Goal: Task Accomplishment & Management: Use online tool/utility

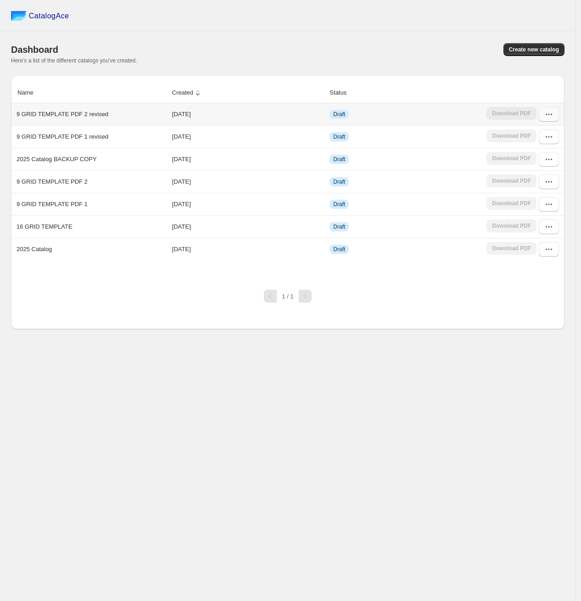
click at [543, 113] on button "button" at bounding box center [549, 114] width 20 height 15
click at [533, 180] on span "Edit" at bounding box center [544, 181] width 47 height 9
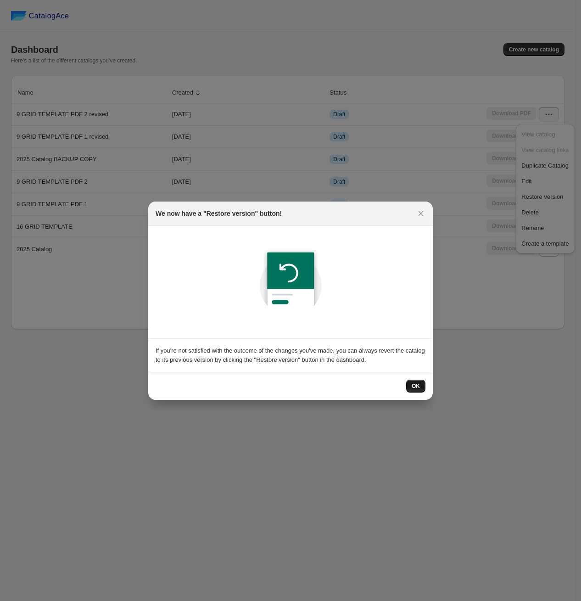
click at [411, 391] on button "OK" at bounding box center [415, 385] width 19 height 13
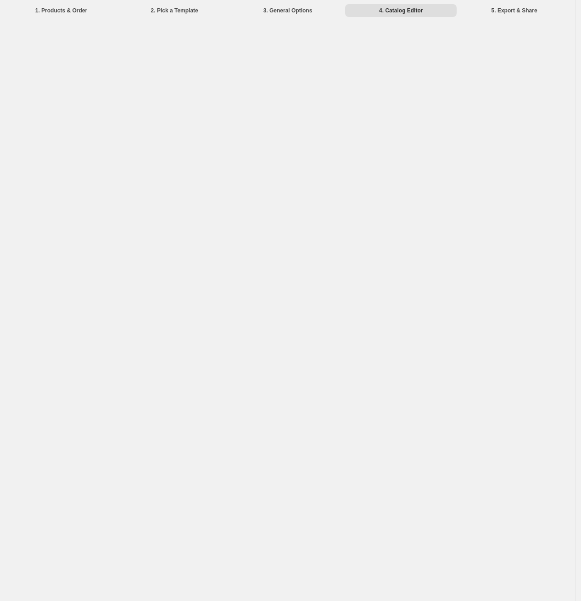
drag, startPoint x: 171, startPoint y: 185, endPoint x: 149, endPoint y: 185, distance: 22.5
click at [170, 185] on div "1. Products & Order 2. Pick a Template 3. General Options 4. Catalog Editor 5. …" at bounding box center [287, 300] width 575 height 601
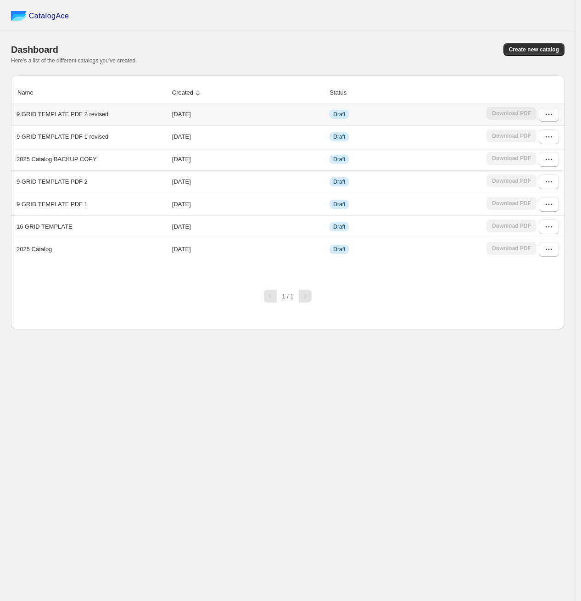
click at [545, 117] on icon "button" at bounding box center [548, 114] width 9 height 9
click at [542, 178] on span "Edit" at bounding box center [544, 181] width 47 height 9
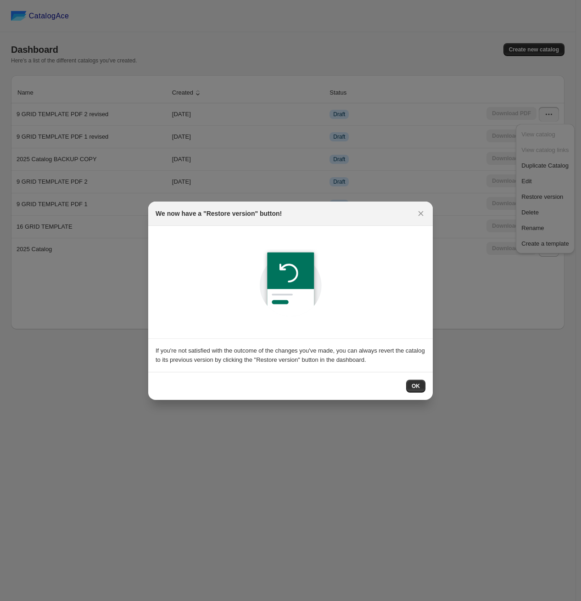
click at [413, 394] on div "OK" at bounding box center [290, 386] width 284 height 28
click at [415, 384] on span "OK" at bounding box center [416, 385] width 8 height 7
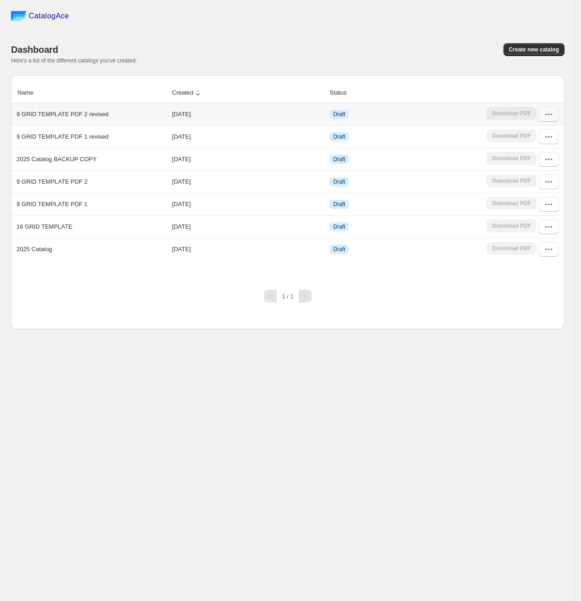
click at [539, 116] on button "button" at bounding box center [549, 114] width 20 height 15
click at [533, 180] on span "Edit" at bounding box center [544, 181] width 47 height 9
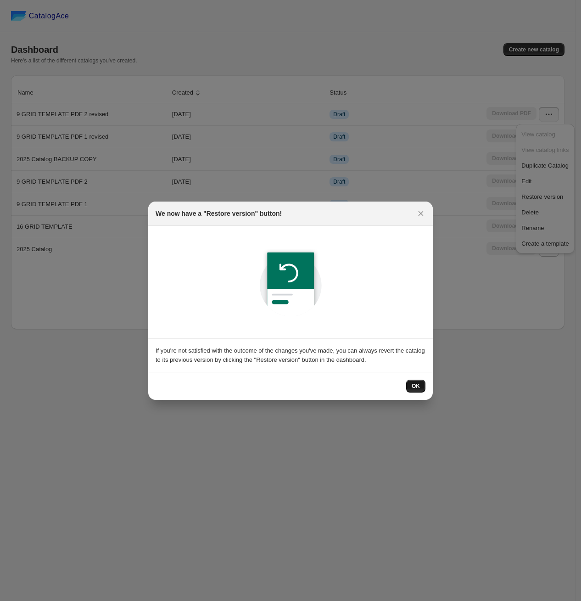
click at [414, 390] on button "OK" at bounding box center [415, 385] width 19 height 13
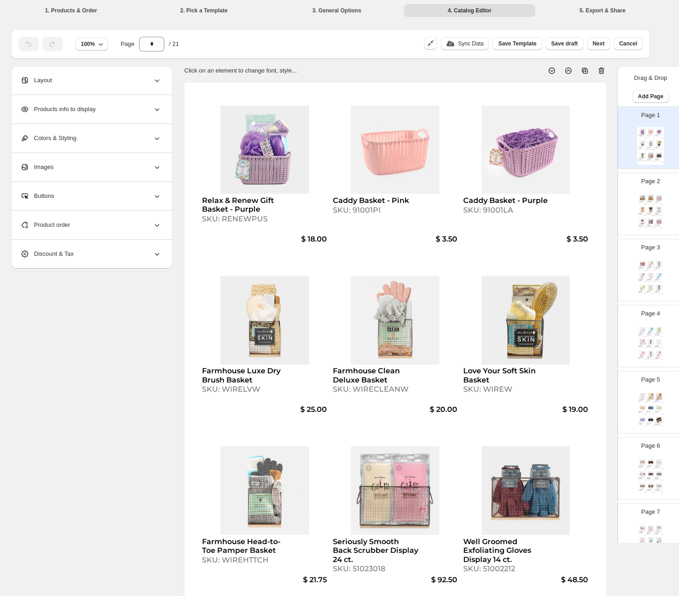
click at [280, 402] on div "Relax & Renew Gift Basket - Purple SKU: RENEWPUS $ 18.00 Caddy Basket - Pink SK…" at bounding box center [394, 355] width 421 height 545
click at [96, 224] on div "Product order" at bounding box center [90, 225] width 141 height 28
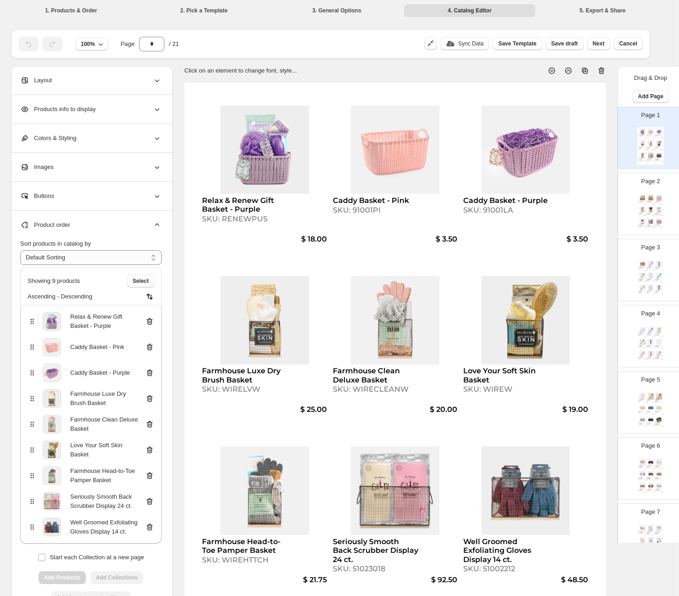
click at [147, 448] on icon at bounding box center [149, 449] width 9 height 9
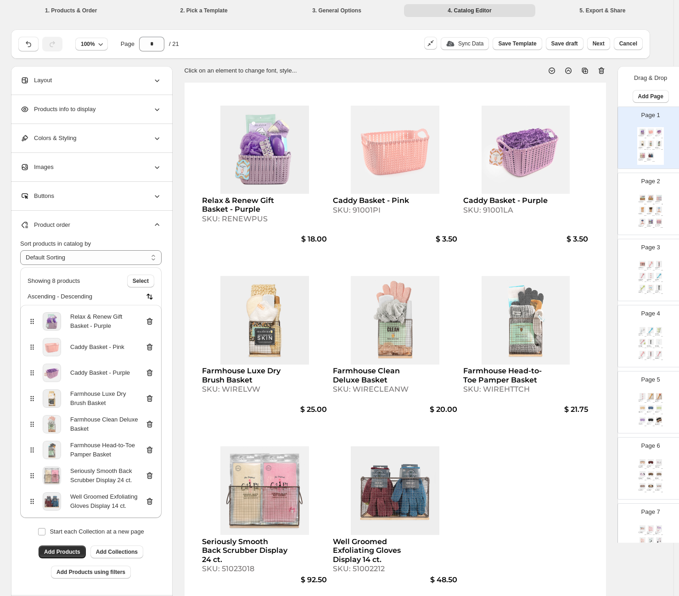
click at [150, 424] on icon at bounding box center [150, 424] width 1 height 3
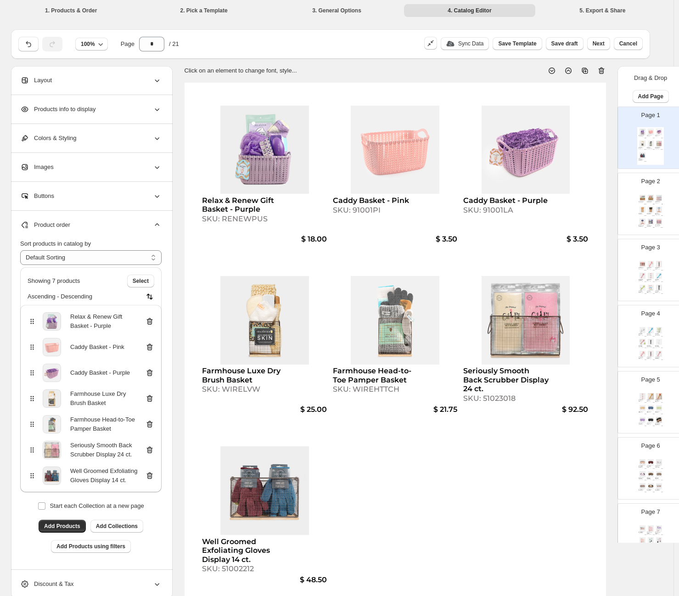
click at [150, 397] on icon at bounding box center [149, 398] width 9 height 9
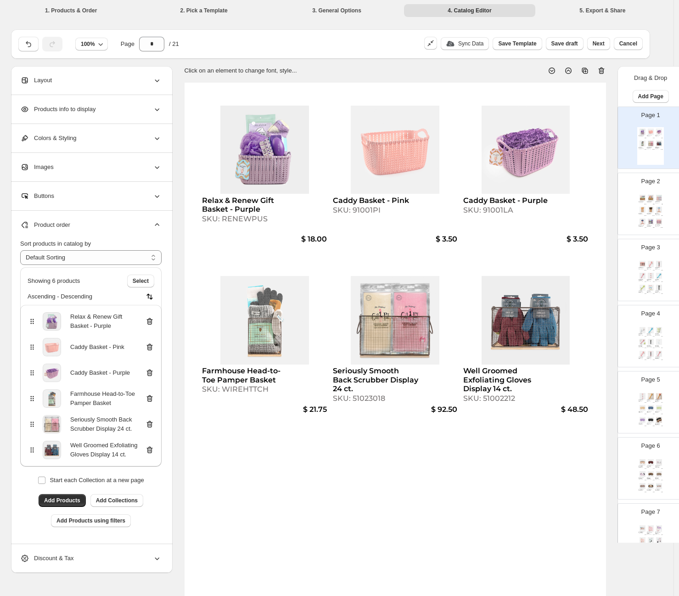
click at [152, 395] on icon at bounding box center [149, 398] width 9 height 9
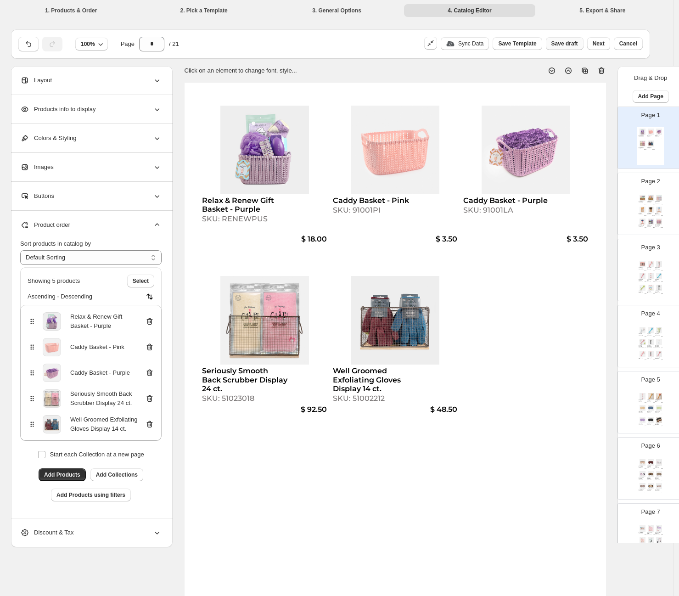
click at [568, 43] on span "Save draft" at bounding box center [564, 43] width 27 height 7
